Goal: Task Accomplishment & Management: Use online tool/utility

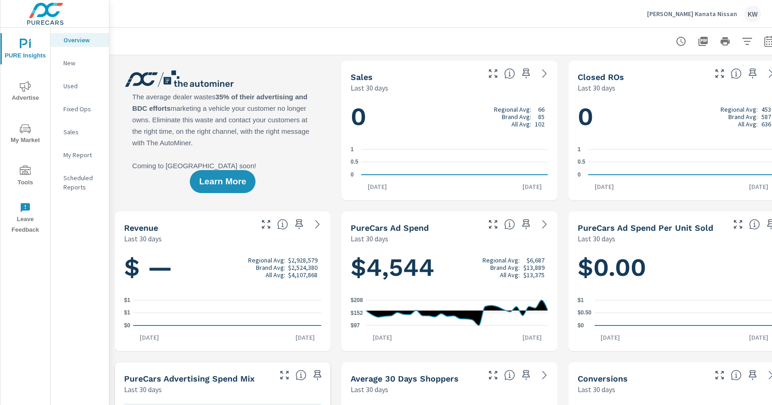
click at [25, 177] on span "Tools" at bounding box center [25, 176] width 44 height 23
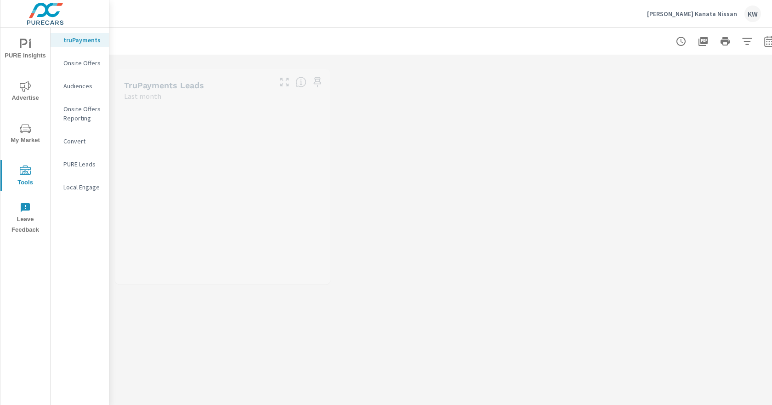
click at [71, 62] on p "Onsite Offers" at bounding box center [82, 62] width 38 height 9
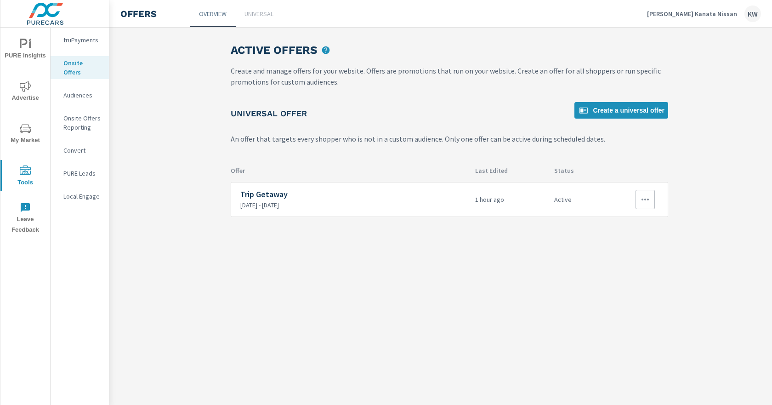
click at [648, 202] on icon "button" at bounding box center [645, 199] width 11 height 11
click at [630, 220] on link "Edit" at bounding box center [629, 221] width 51 height 22
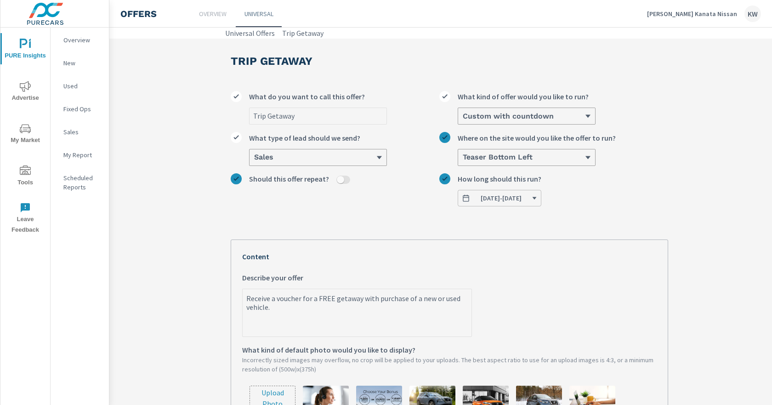
scroll to position [230, 0]
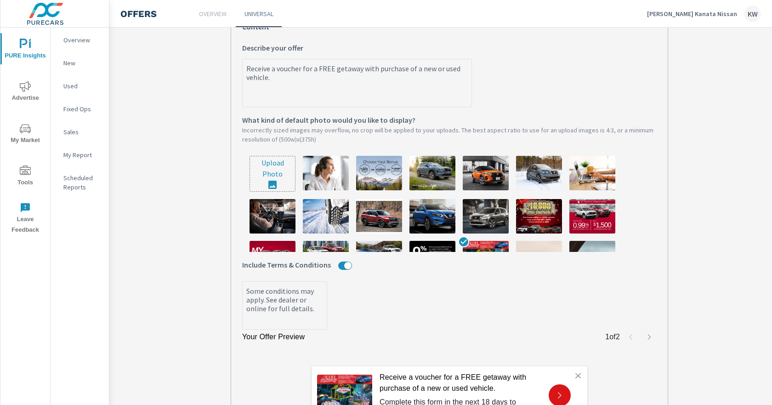
click at [278, 171] on input "file" at bounding box center [272, 173] width 45 height 35
type input "C:\fakepath\NEW Onsite offer (1).png"
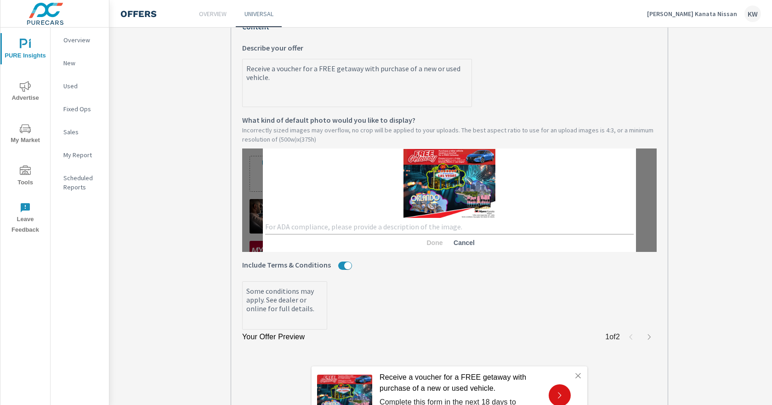
click at [487, 230] on textarea at bounding box center [449, 226] width 369 height 9
type textarea "trip"
click at [432, 245] on span "Done" at bounding box center [435, 243] width 22 height 8
type textarea "x"
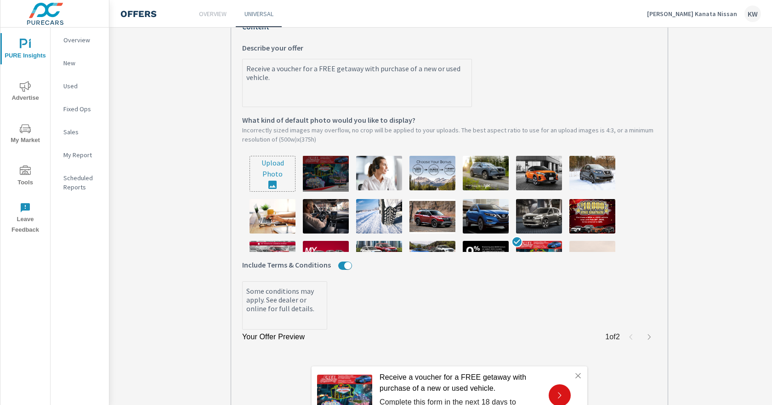
type textarea "x"
click at [318, 173] on img at bounding box center [326, 173] width 46 height 34
type textarea "x"
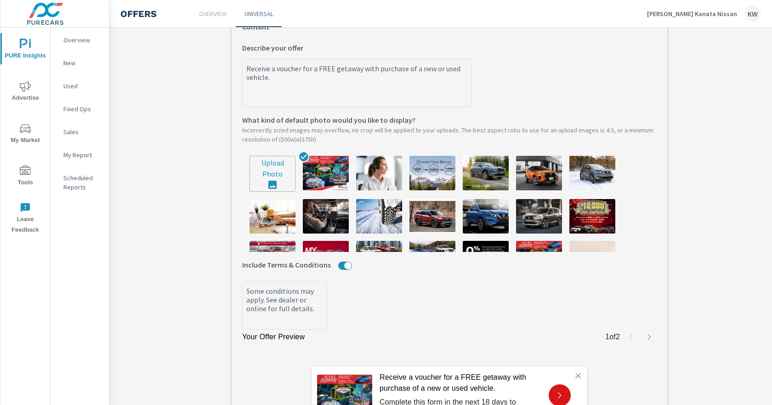
scroll to position [276, 0]
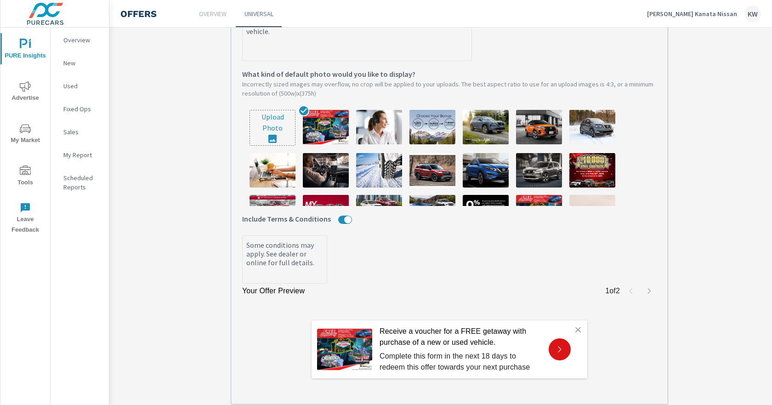
click at [649, 292] on icon "button" at bounding box center [649, 290] width 7 height 7
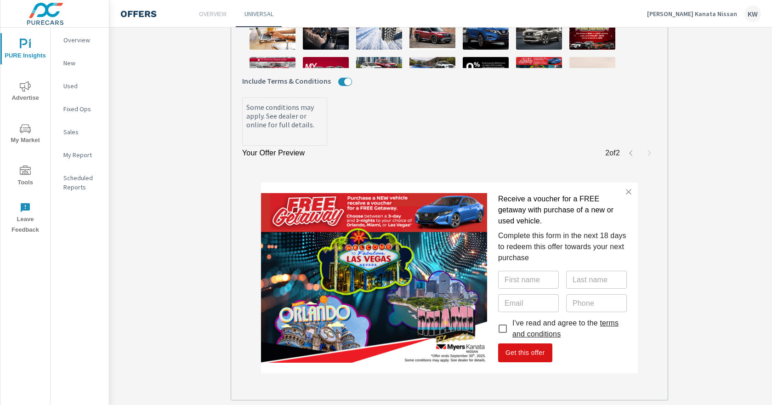
scroll to position [478, 0]
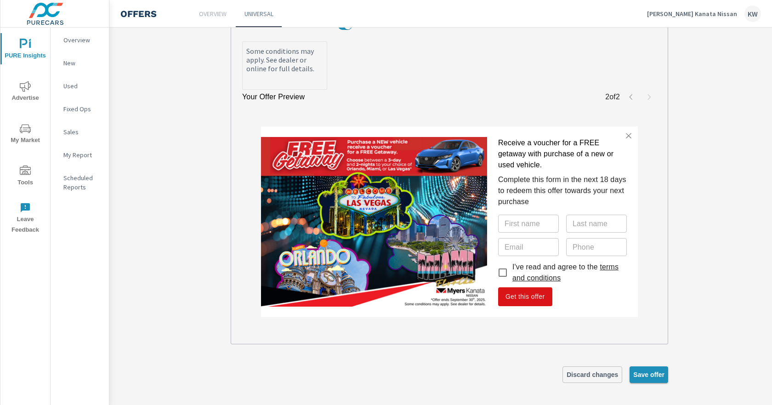
click at [645, 366] on button "Save offer" at bounding box center [649, 374] width 39 height 17
type textarea "x"
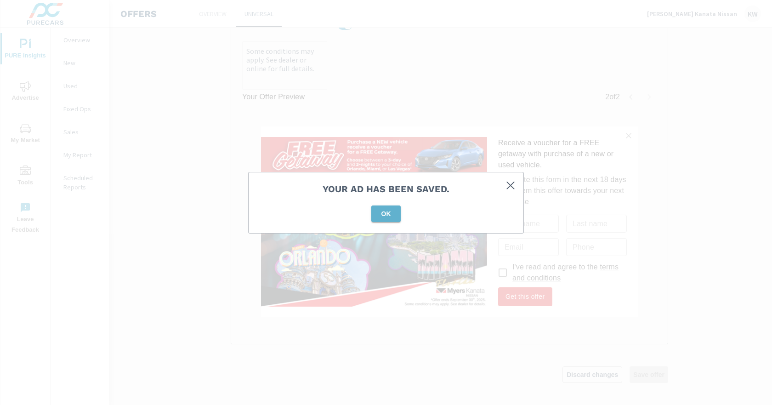
click at [383, 215] on span "OK" at bounding box center [386, 214] width 22 height 8
